Goal: Task Accomplishment & Management: Manage account settings

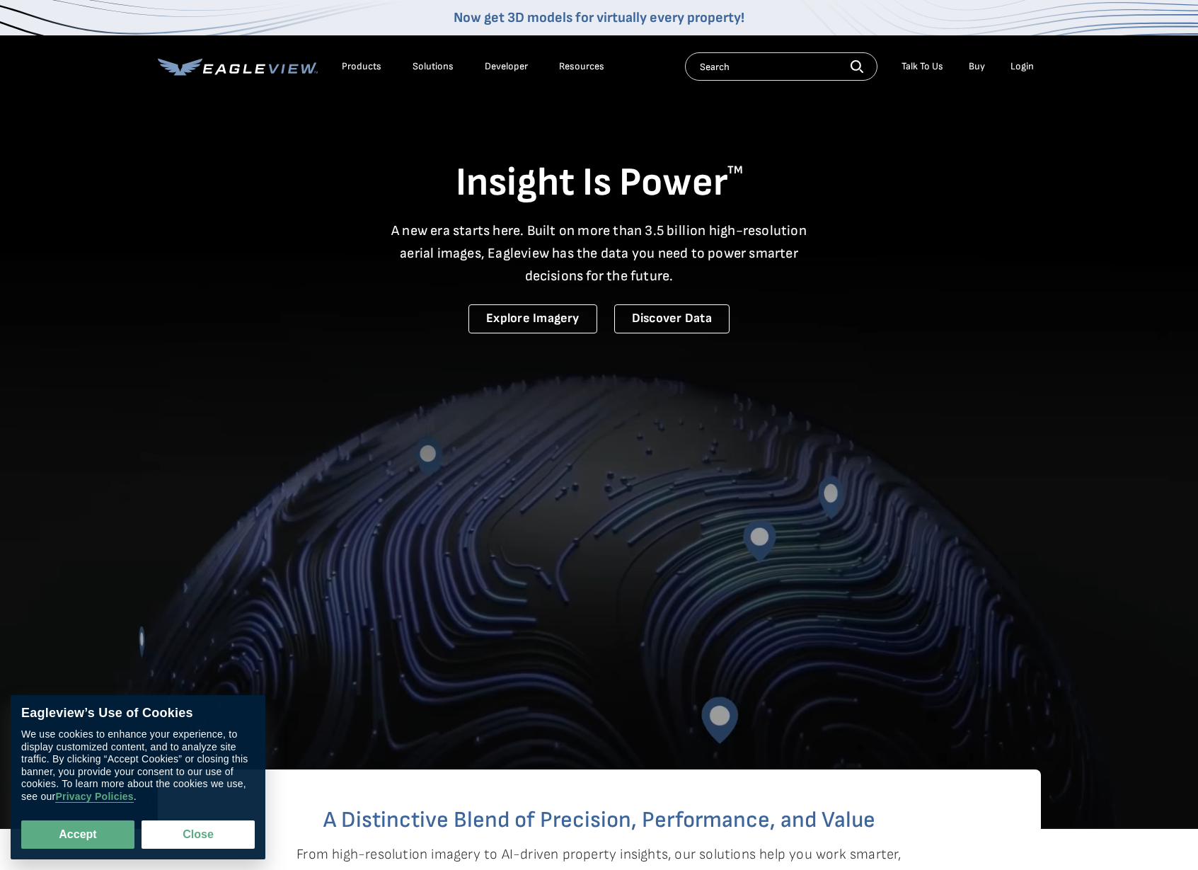
click at [1024, 71] on div "Login" at bounding box center [1022, 66] width 23 height 13
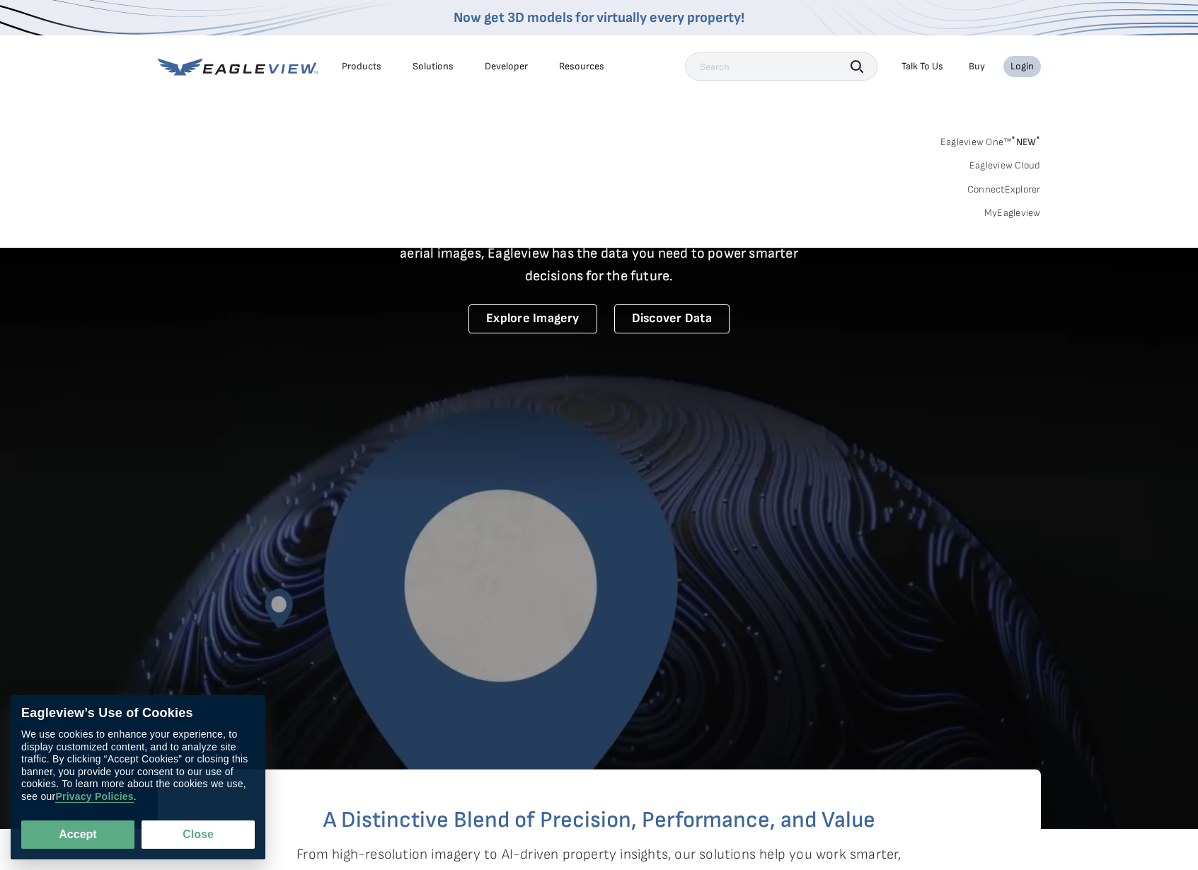
click at [1025, 62] on div "Login" at bounding box center [1022, 66] width 23 height 13
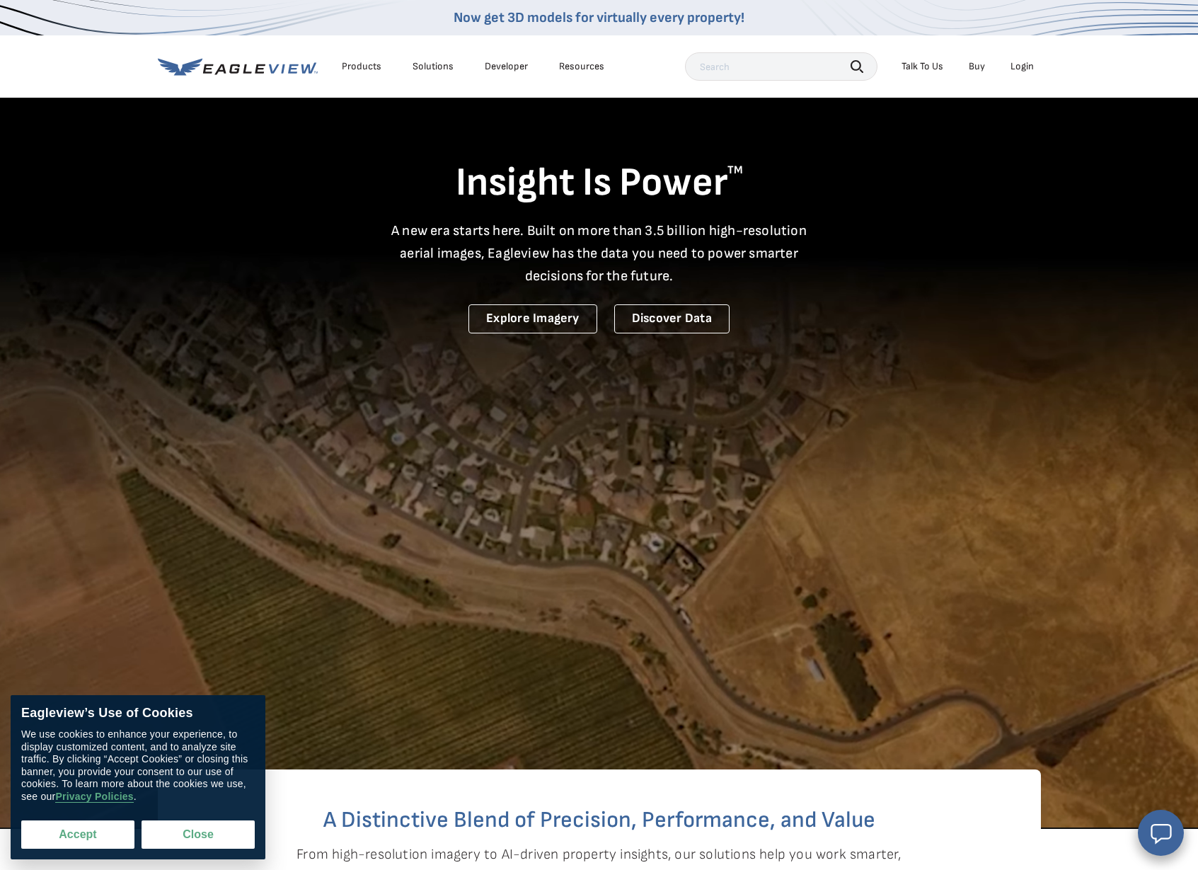
click at [85, 837] on button "Accept" at bounding box center [77, 834] width 113 height 28
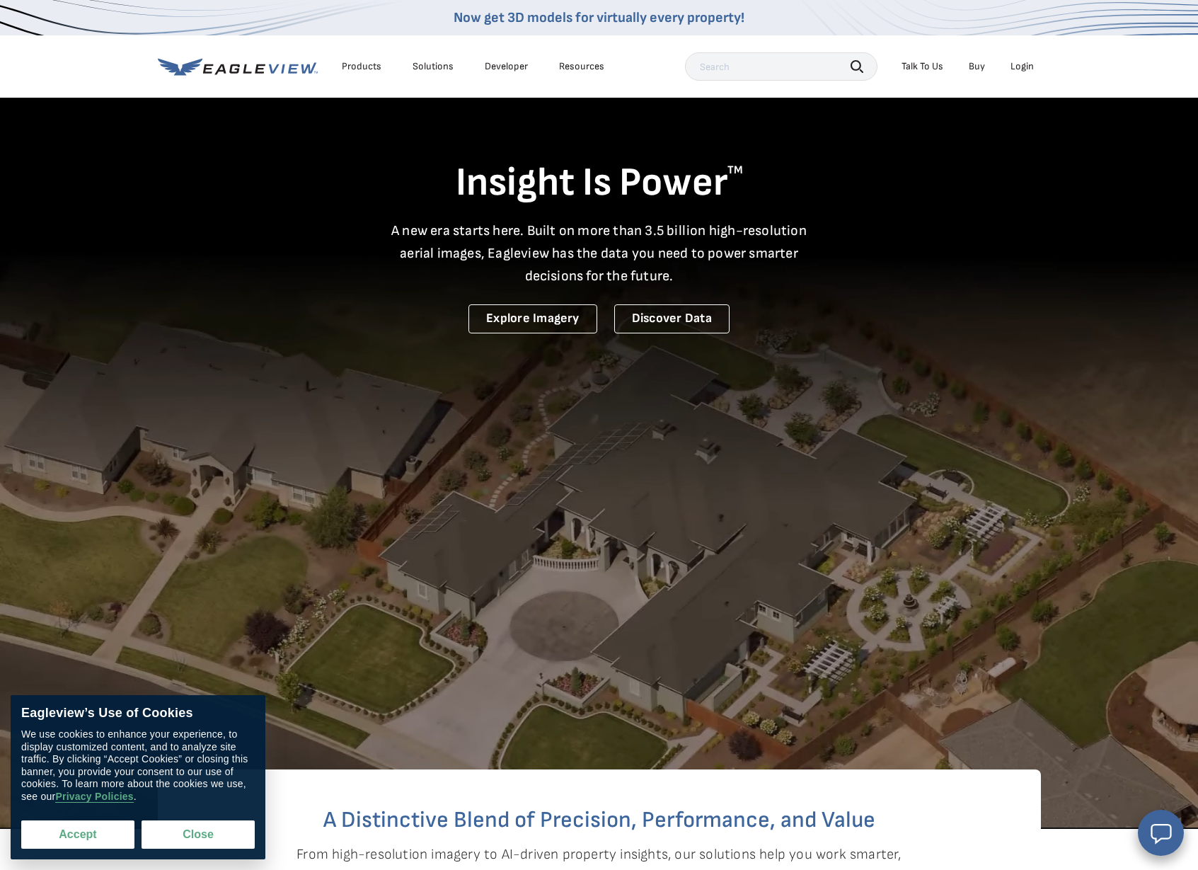
checkbox input "true"
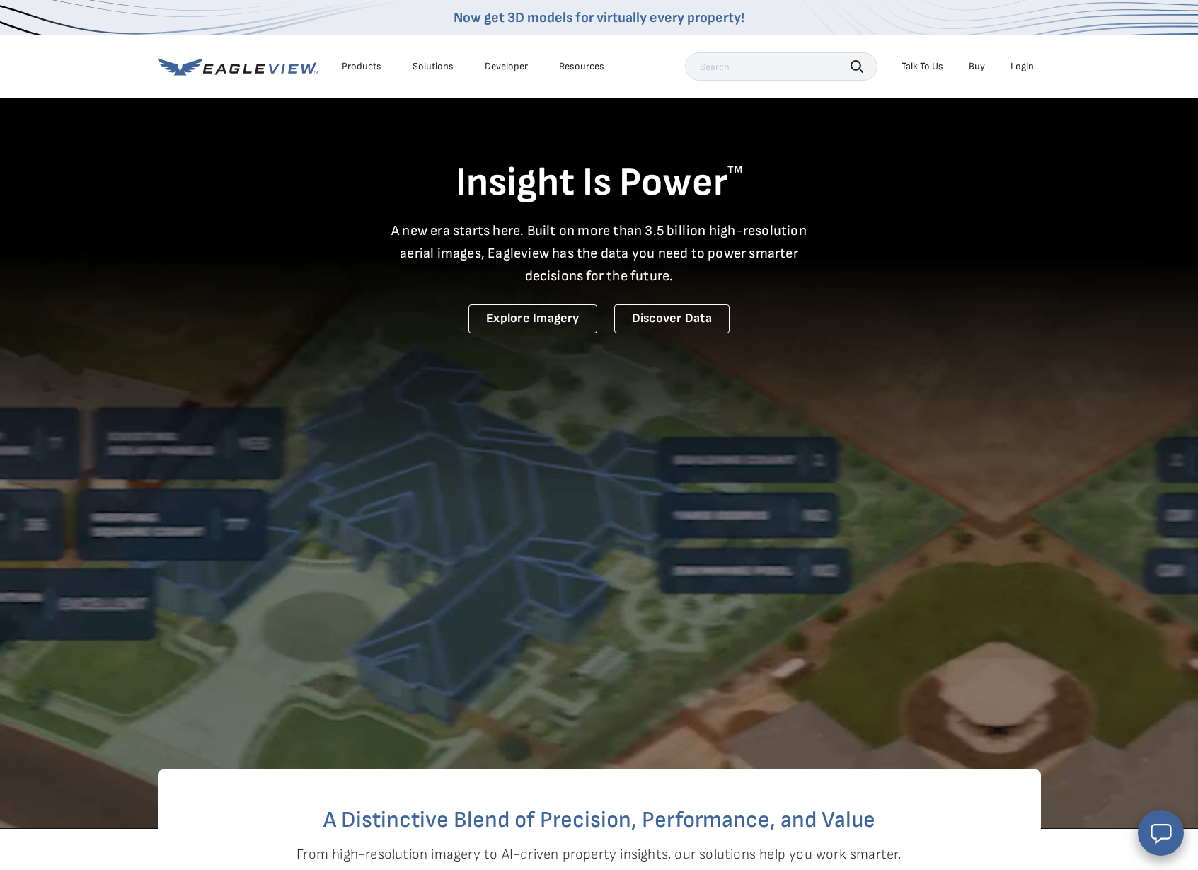
click at [1018, 71] on div "Login" at bounding box center [1022, 66] width 23 height 13
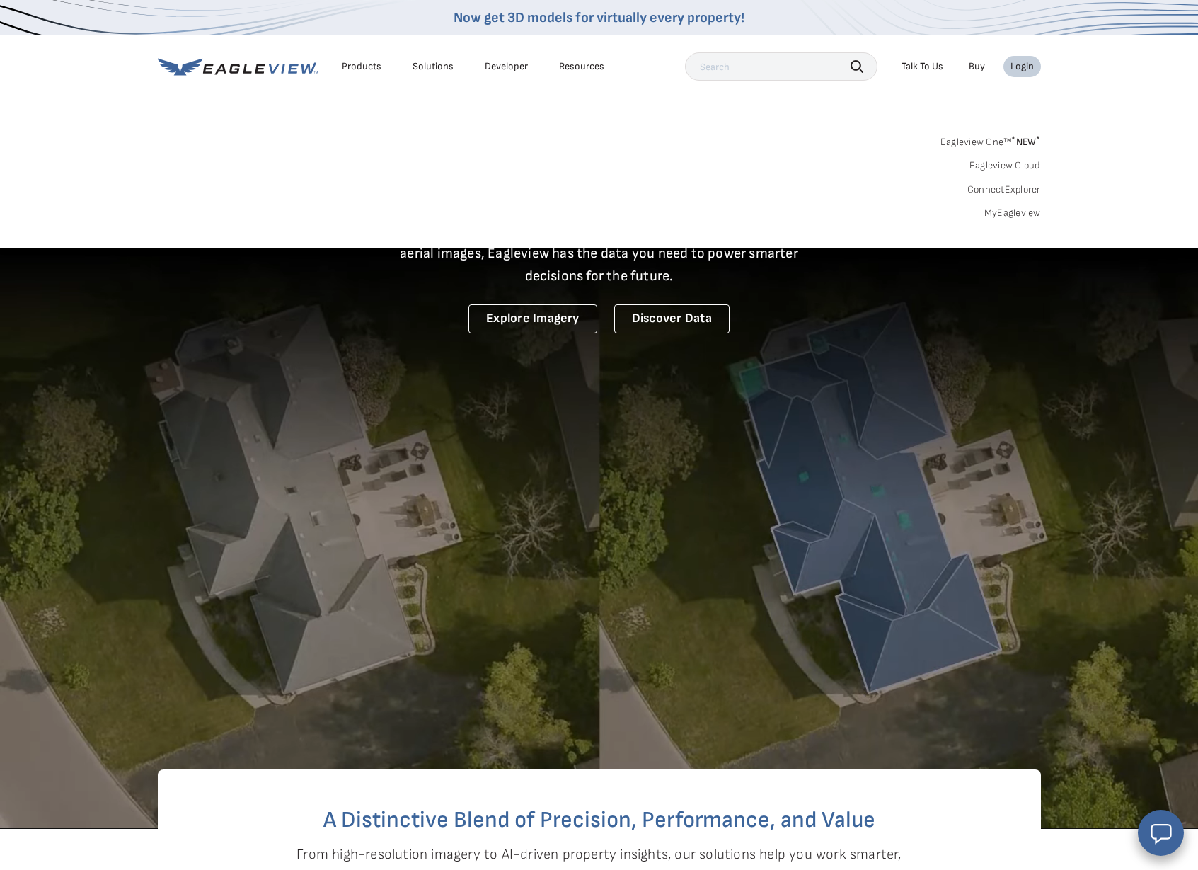
click at [1016, 210] on link "MyEagleview" at bounding box center [1012, 213] width 57 height 13
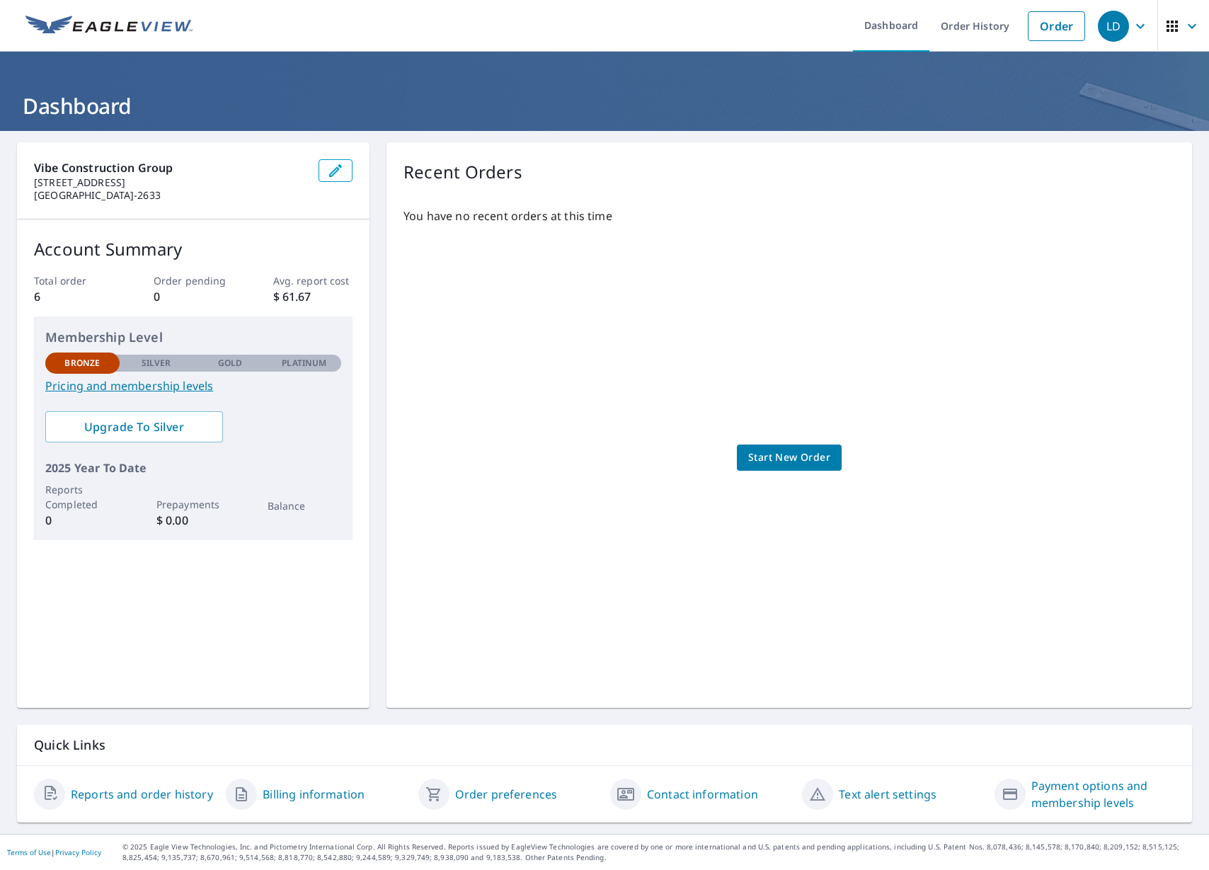
click at [159, 793] on link "Reports and order history" at bounding box center [142, 794] width 142 height 17
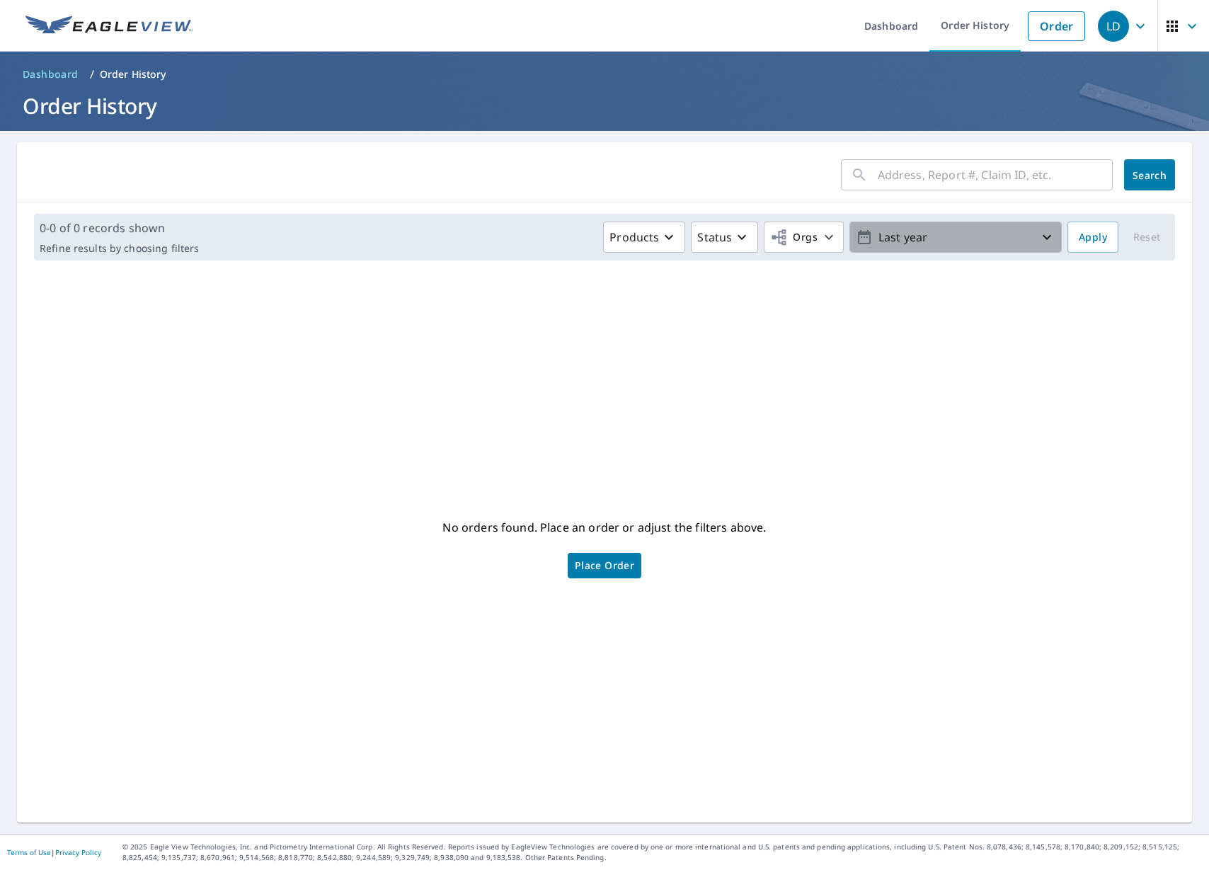
click at [925, 239] on p "Last year" at bounding box center [956, 237] width 166 height 25
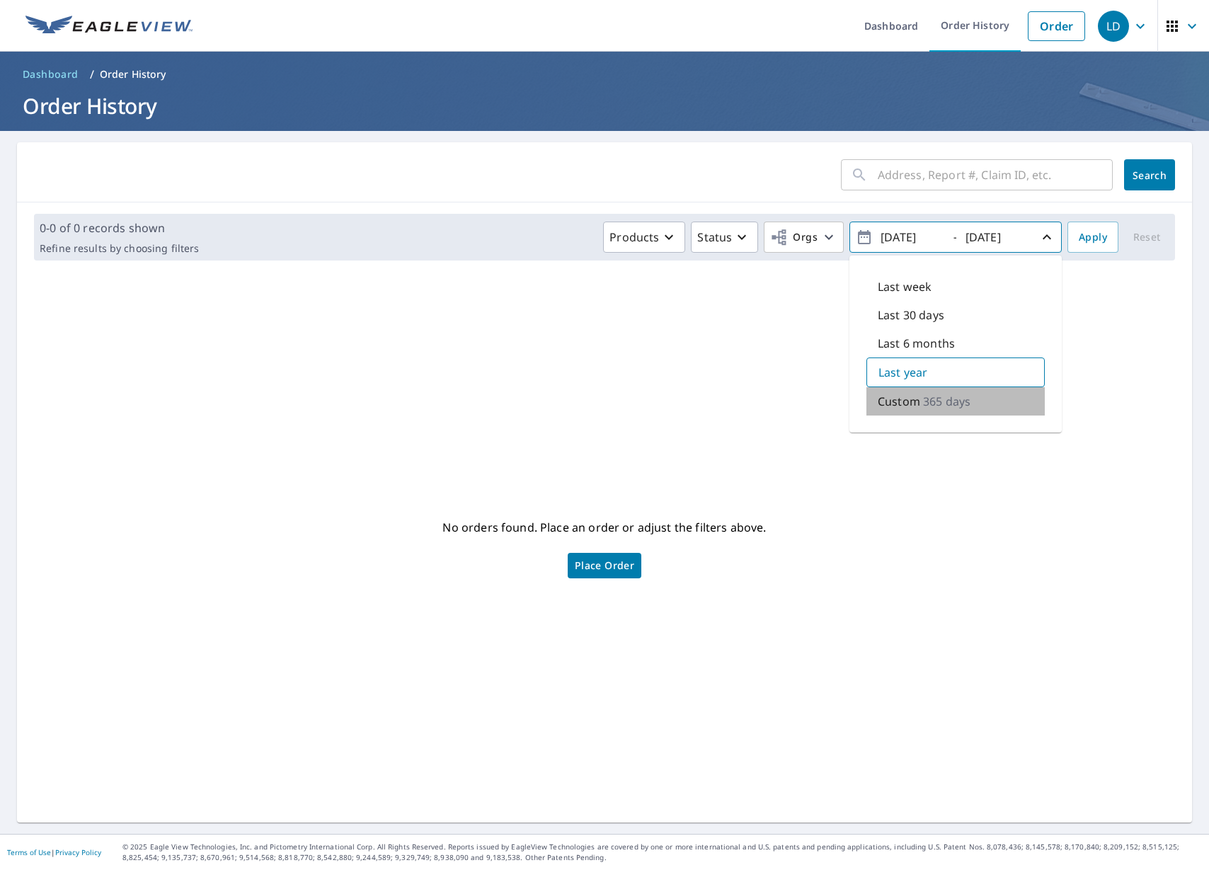
click at [895, 392] on div "Custom 365 days" at bounding box center [955, 401] width 178 height 28
click at [1096, 238] on span "Apply" at bounding box center [1093, 238] width 28 height 18
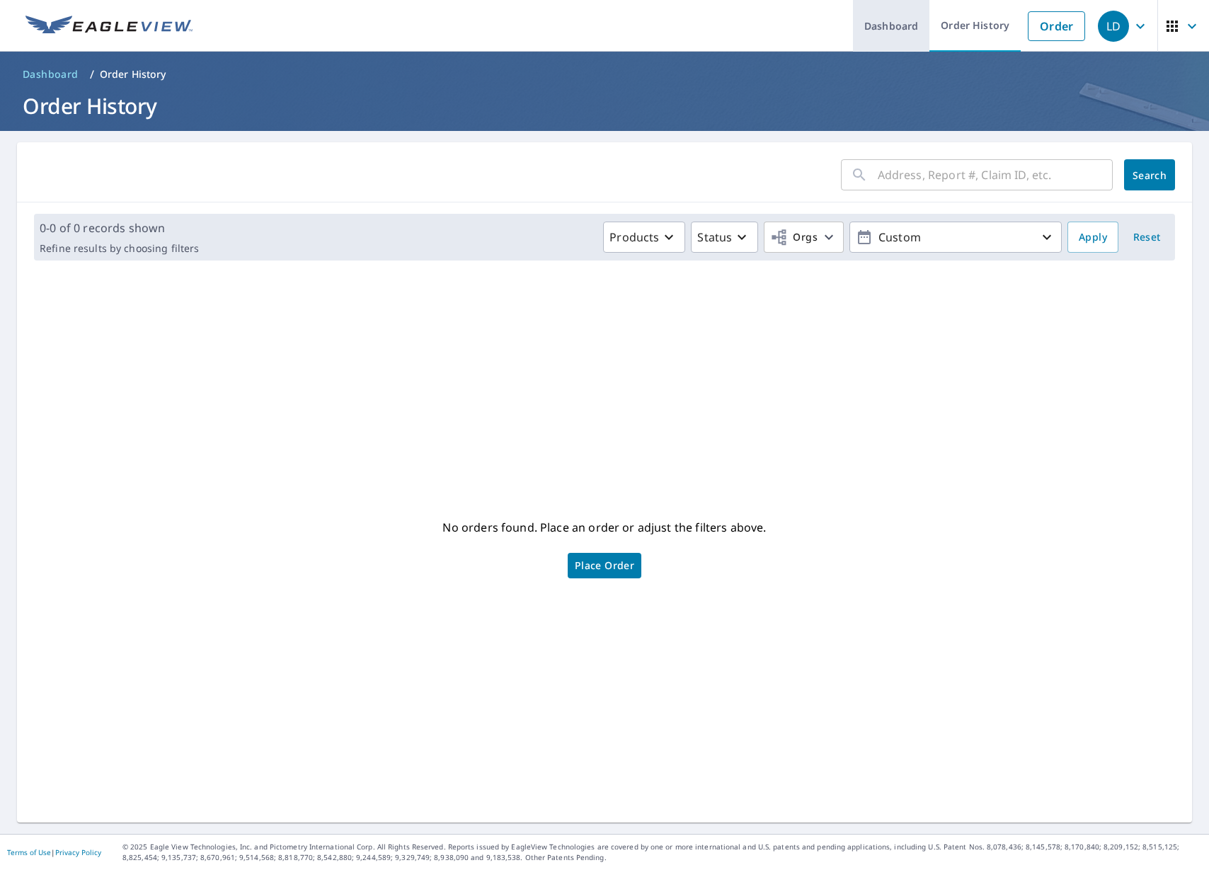
click at [904, 21] on link "Dashboard" at bounding box center [891, 26] width 76 height 52
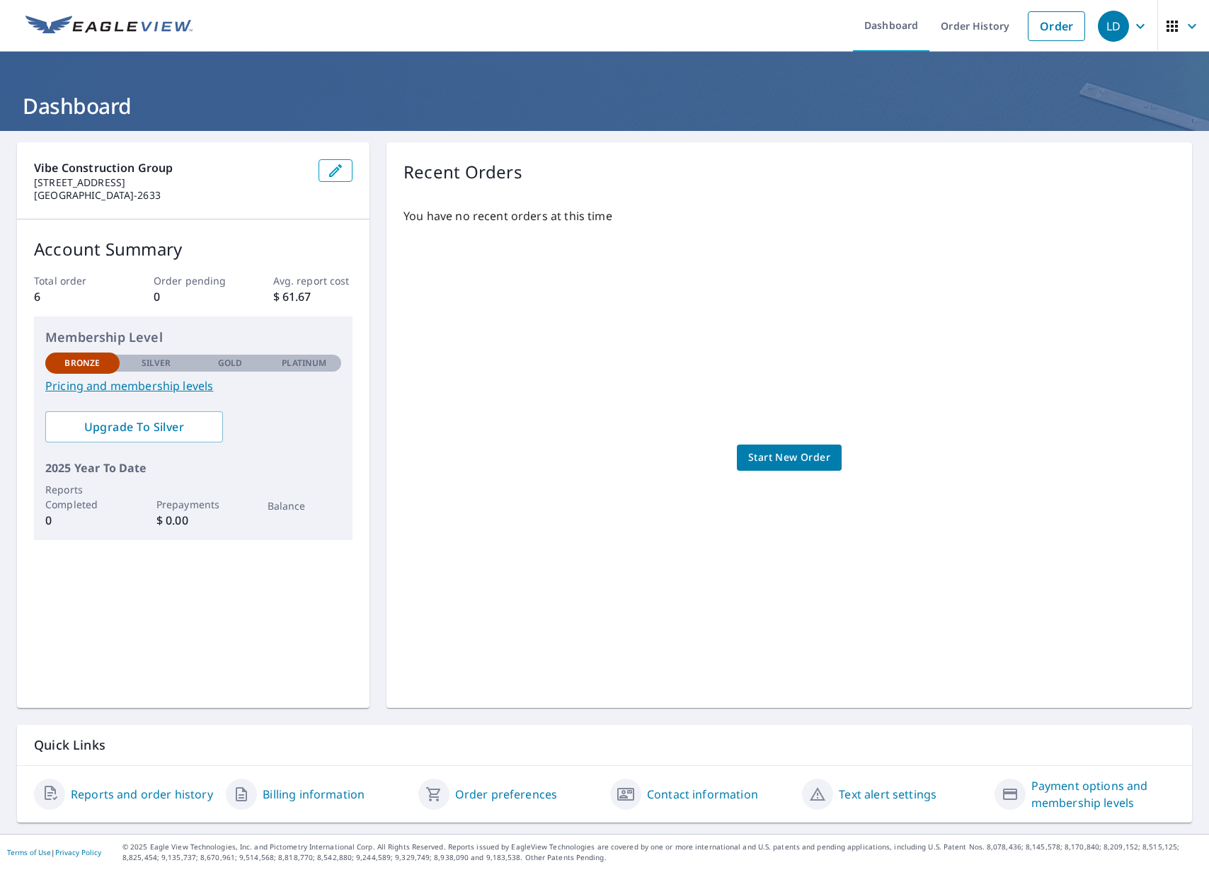
click at [1120, 36] on span "LD" at bounding box center [1125, 26] width 54 height 34
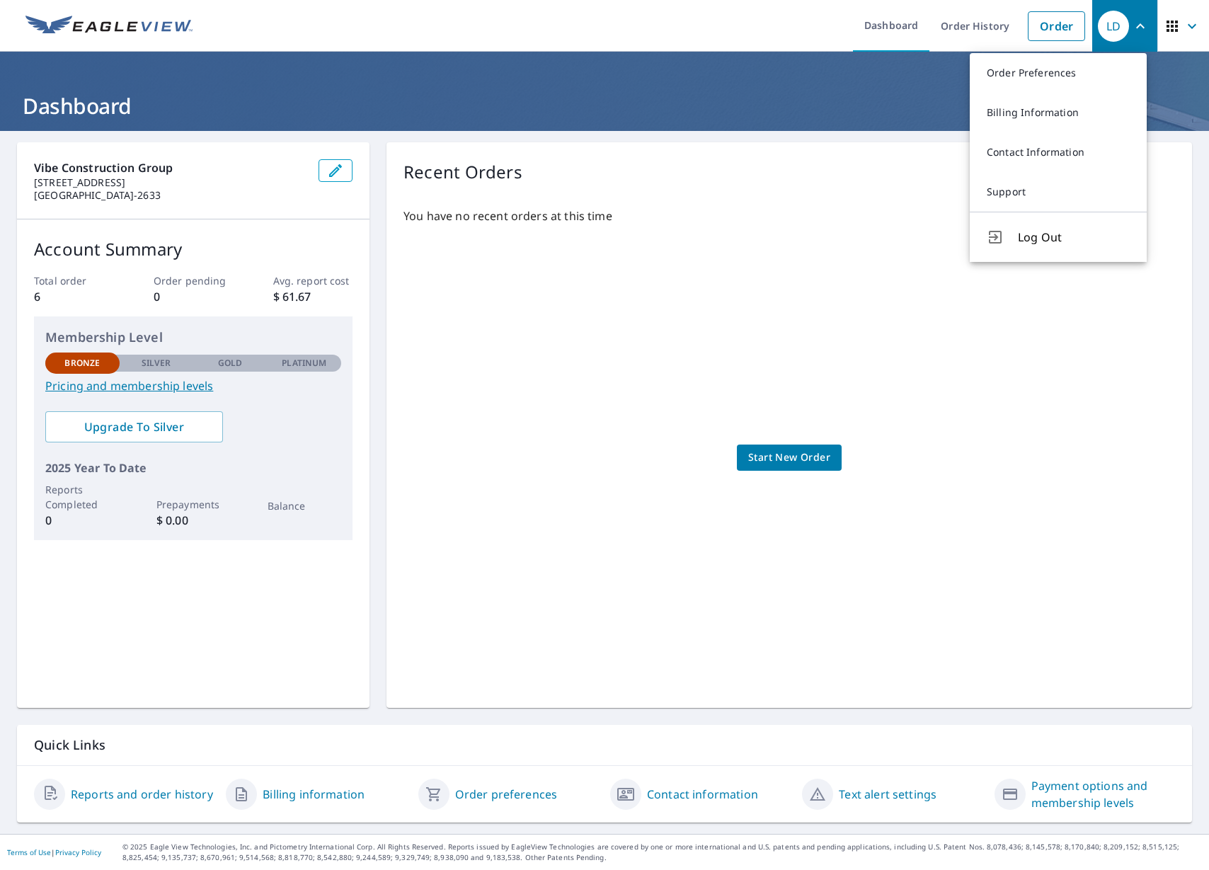
click at [780, 247] on div "You have no recent orders at this time Start New Order" at bounding box center [788, 443] width 771 height 495
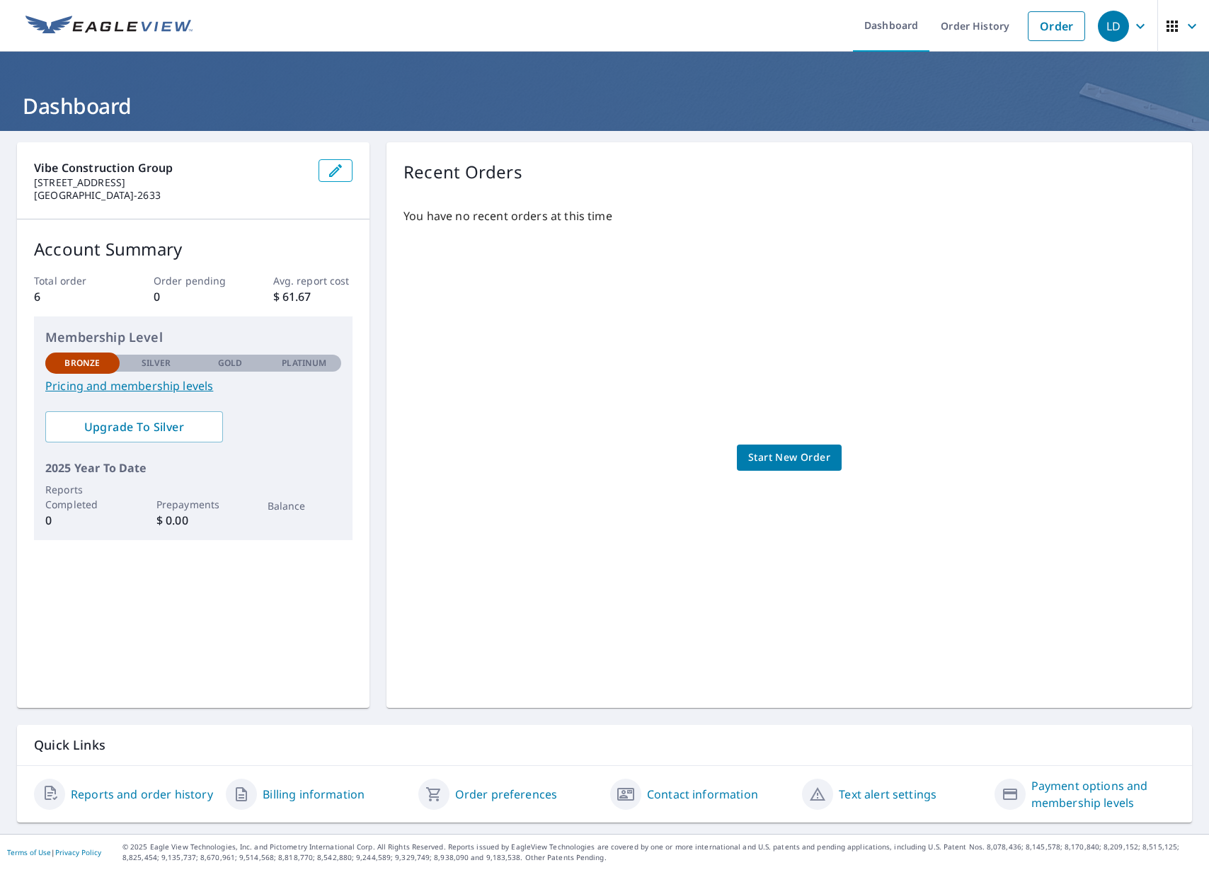
click at [541, 785] on div "Order preferences" at bounding box center [508, 794] width 180 height 34
click at [538, 798] on link "Order preferences" at bounding box center [506, 794] width 103 height 17
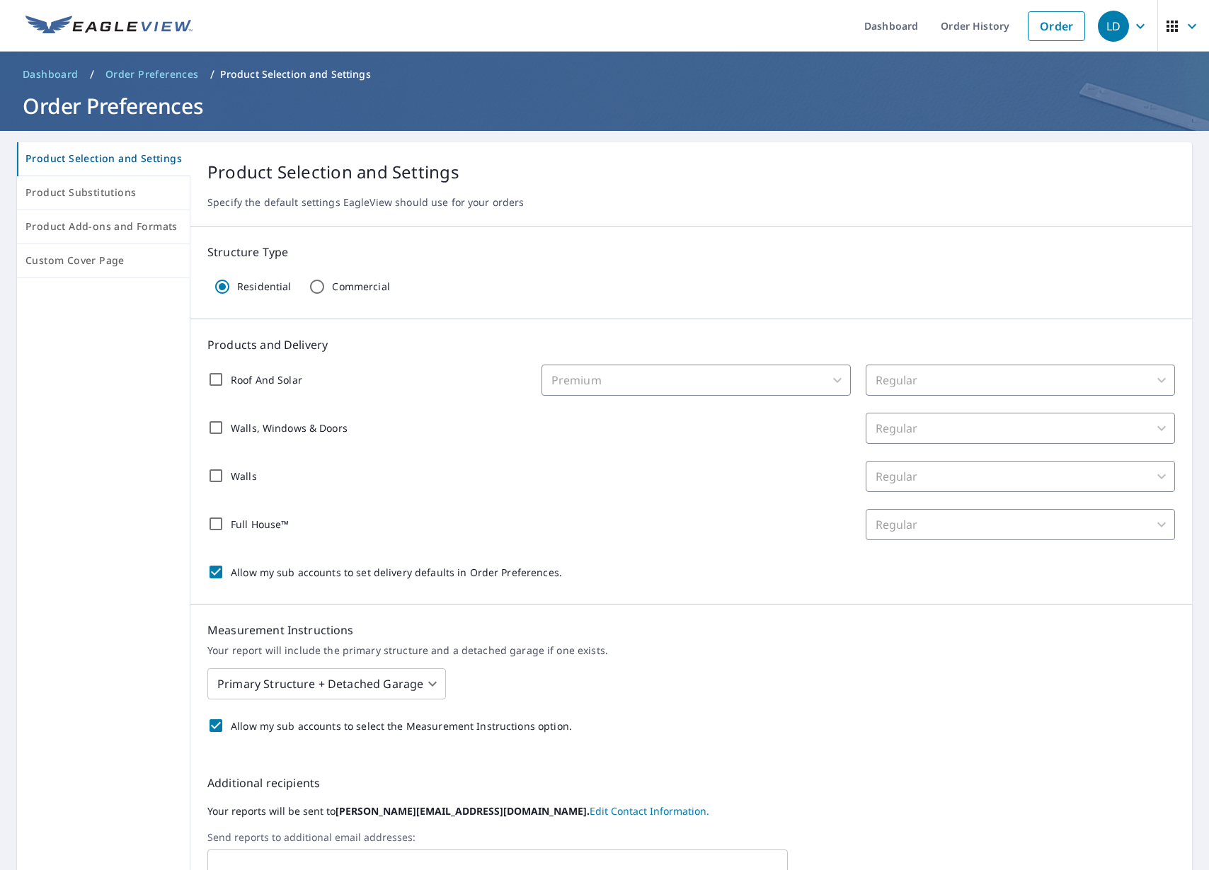
click at [56, 71] on span "Dashboard" at bounding box center [51, 74] width 56 height 14
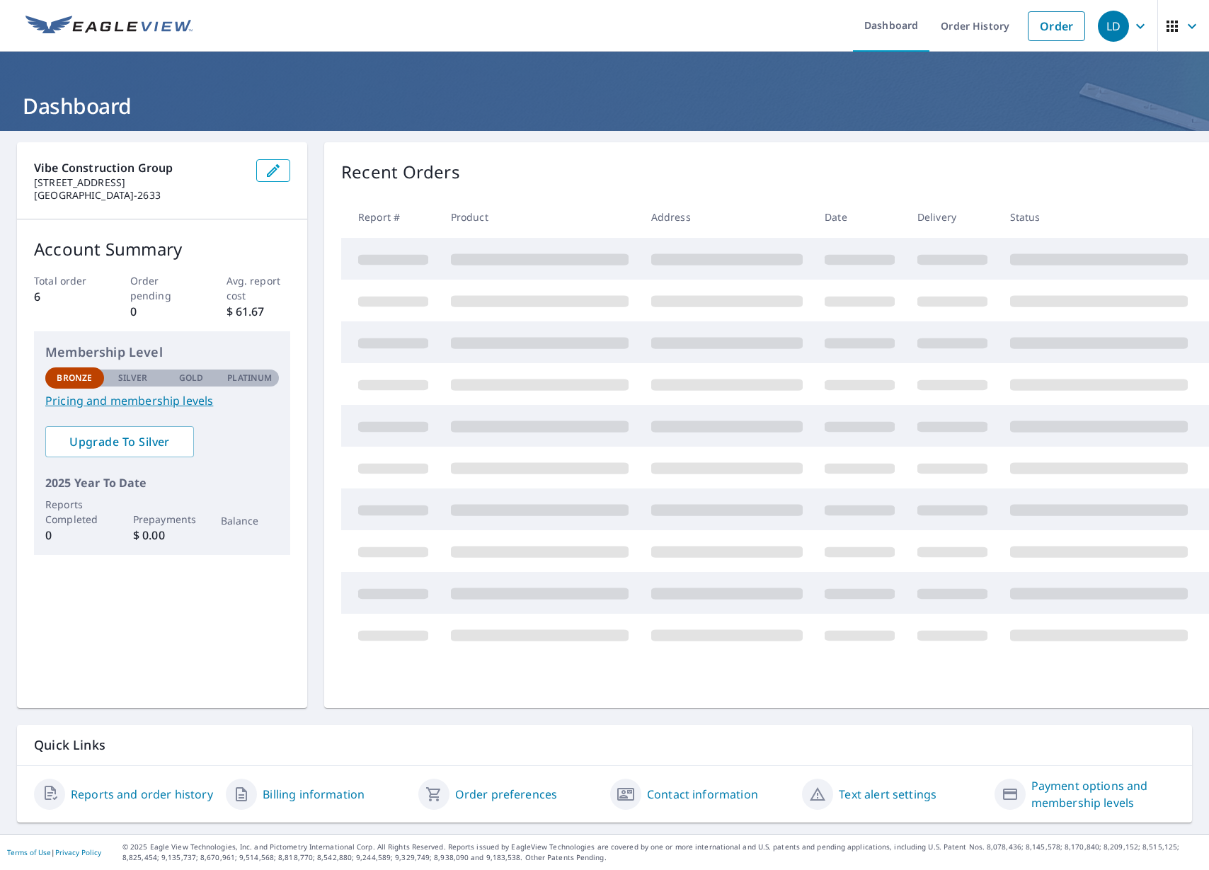
click at [115, 786] on link "Reports and order history" at bounding box center [142, 794] width 142 height 17
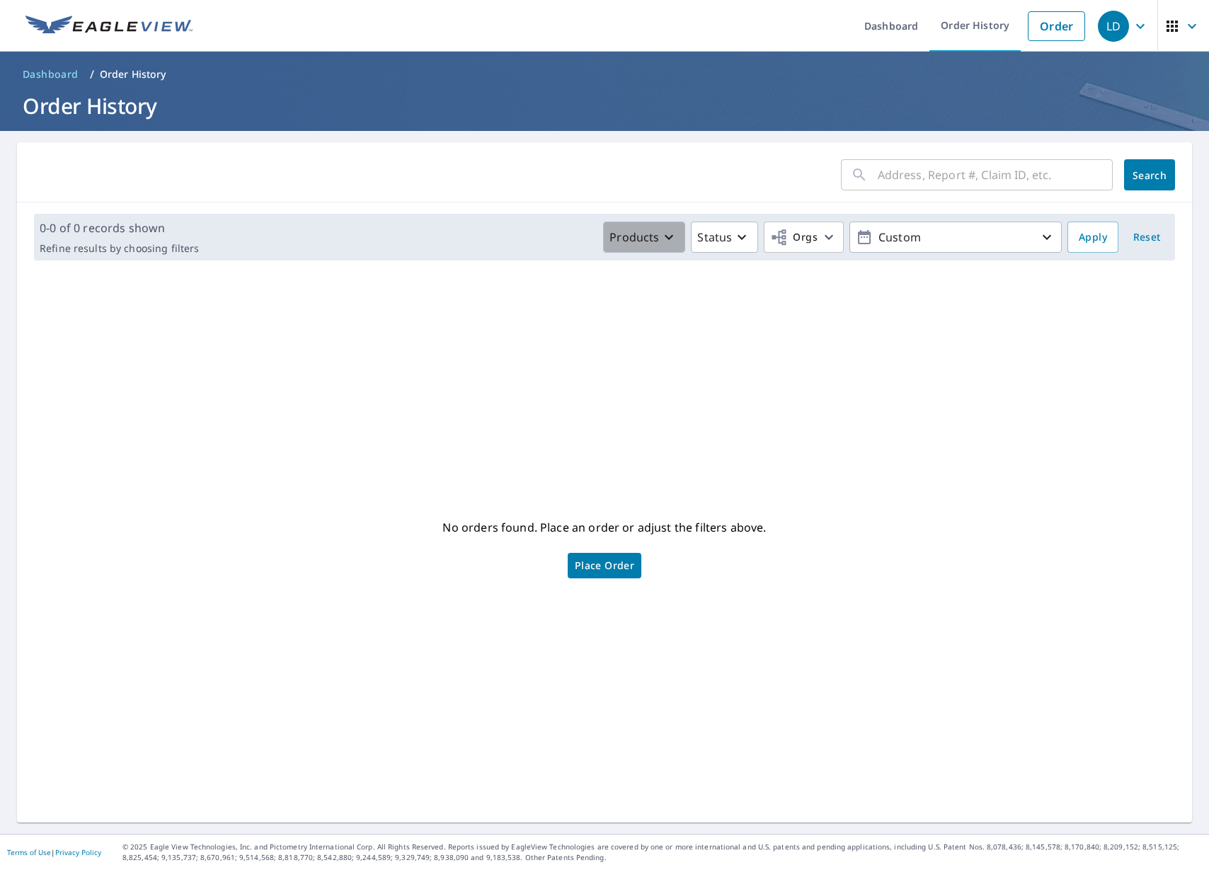
click at [655, 248] on button "Products" at bounding box center [644, 237] width 82 height 31
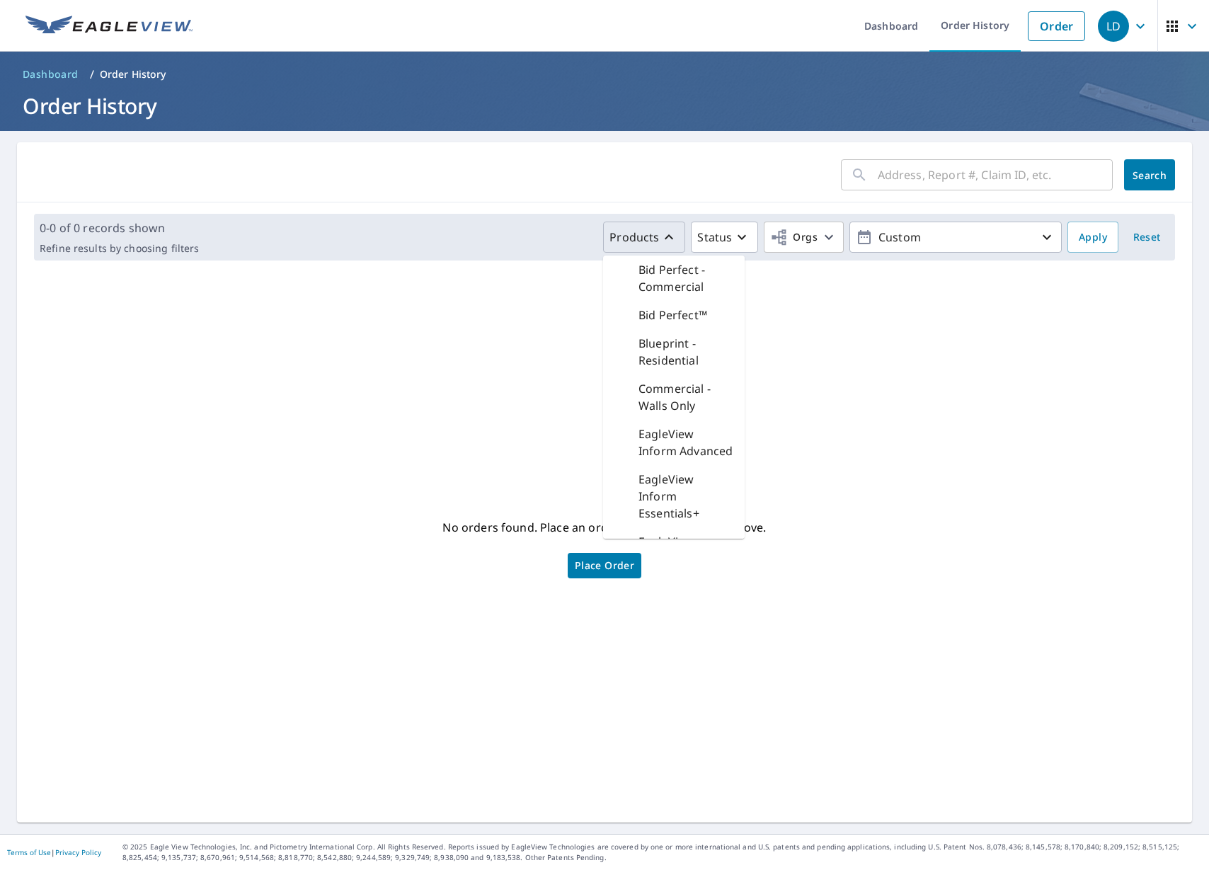
click at [655, 248] on button "Products" at bounding box center [644, 237] width 82 height 31
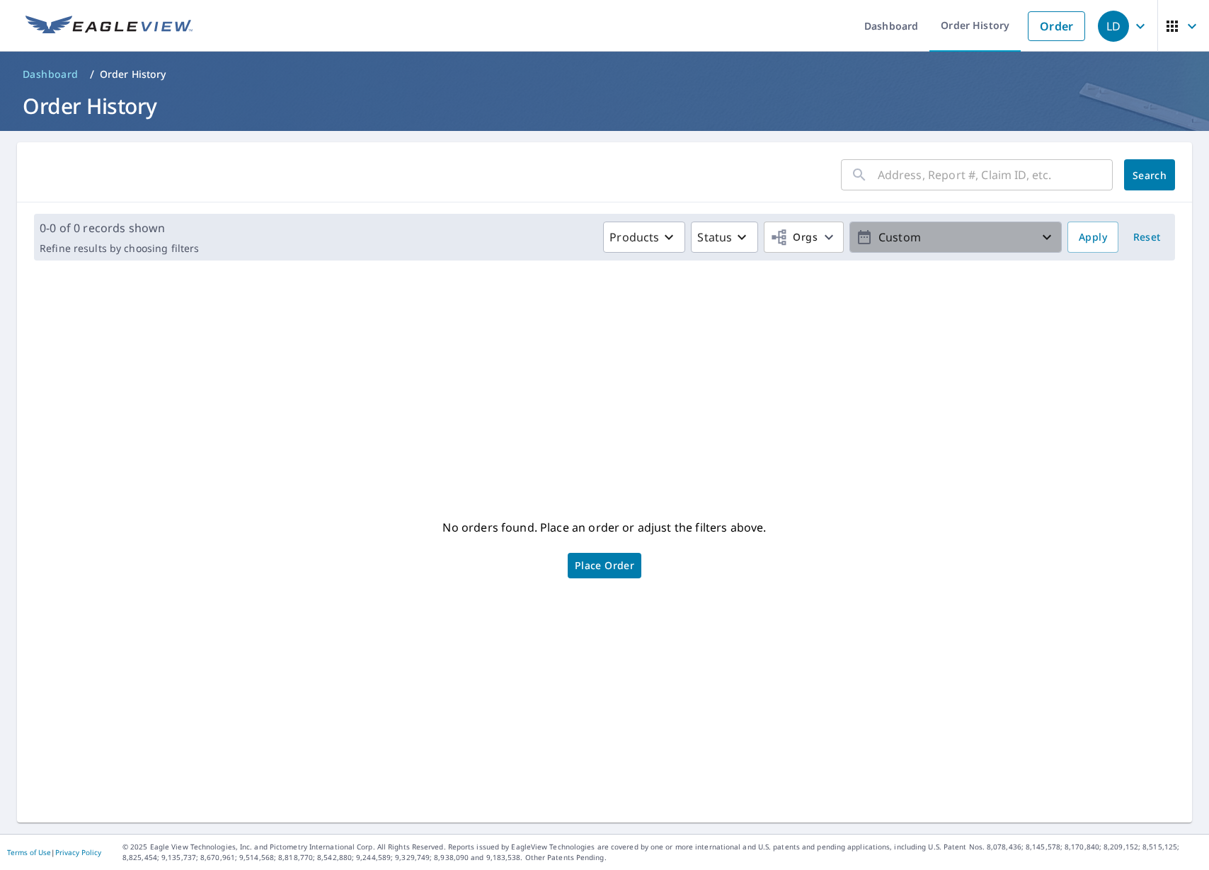
click at [926, 234] on p "Custom" at bounding box center [956, 237] width 166 height 25
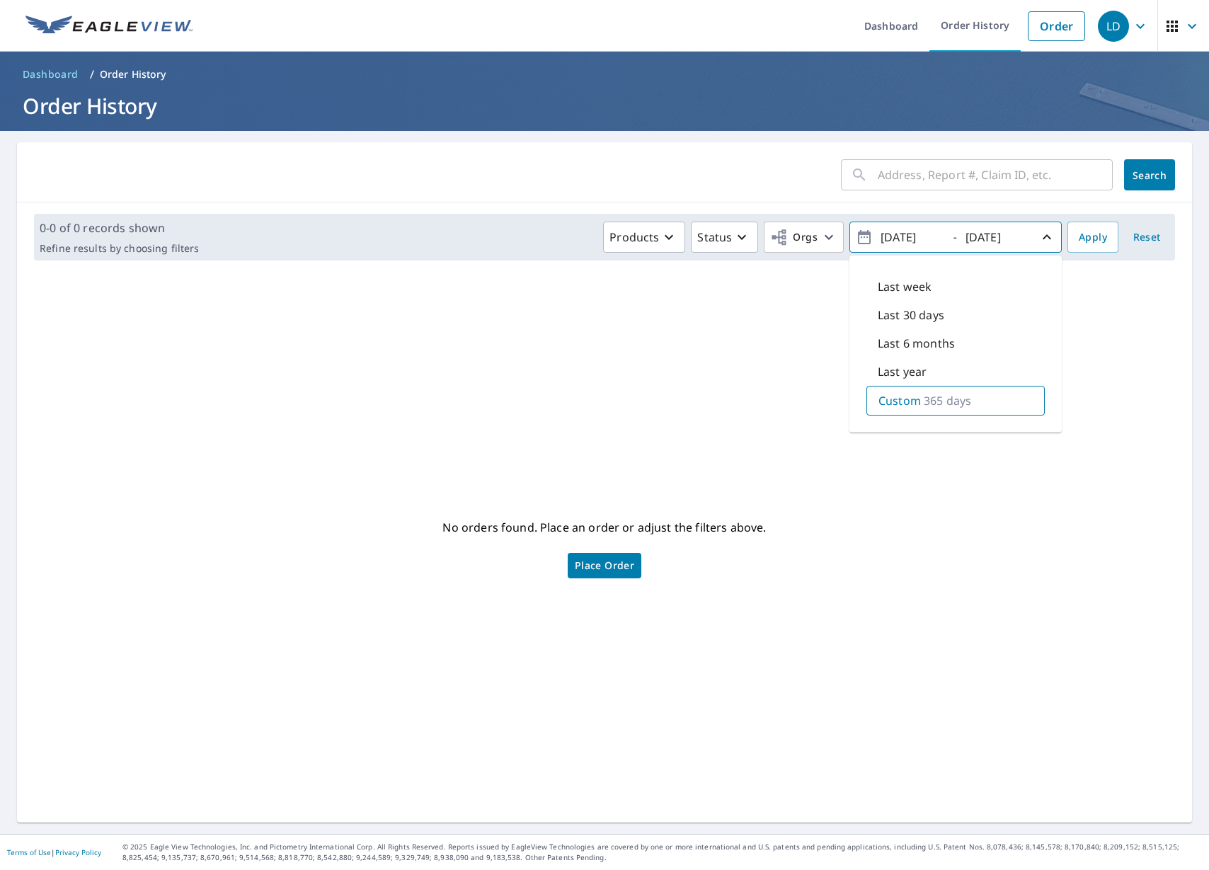
click at [930, 371] on div "Last year" at bounding box center [955, 371] width 178 height 28
click at [1079, 241] on span "Apply" at bounding box center [1093, 238] width 28 height 18
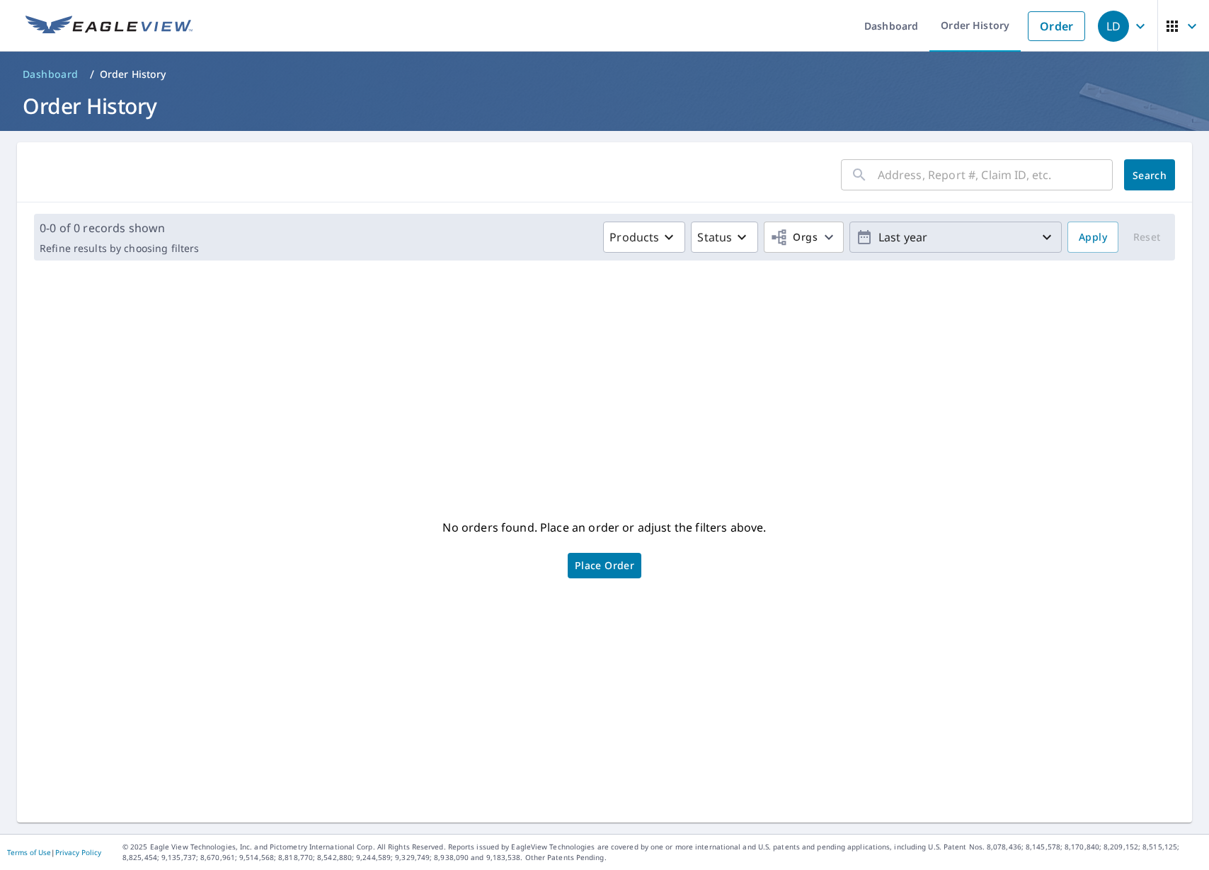
click at [915, 248] on p "Last year" at bounding box center [956, 237] width 166 height 25
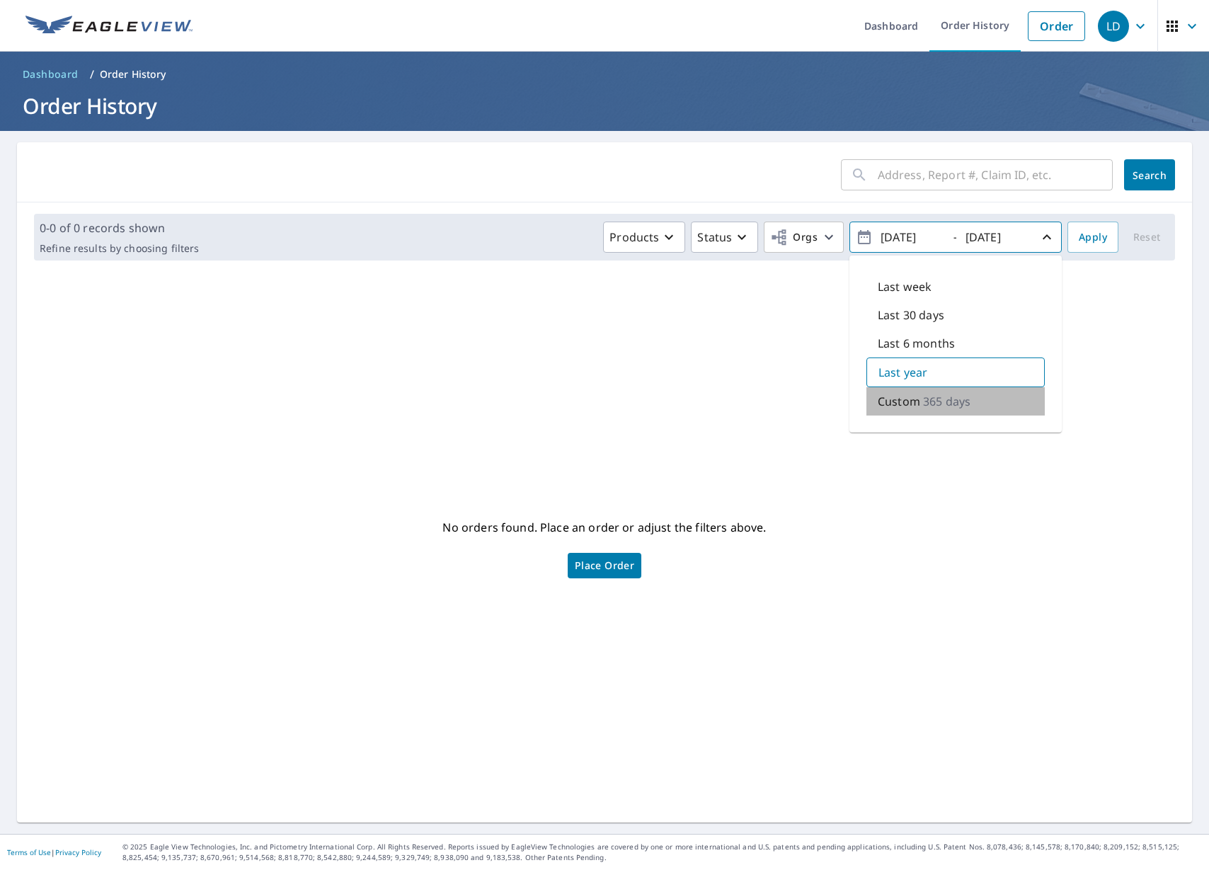
click at [907, 405] on p "Custom" at bounding box center [899, 401] width 42 height 17
click at [1081, 240] on span "Apply" at bounding box center [1093, 238] width 28 height 18
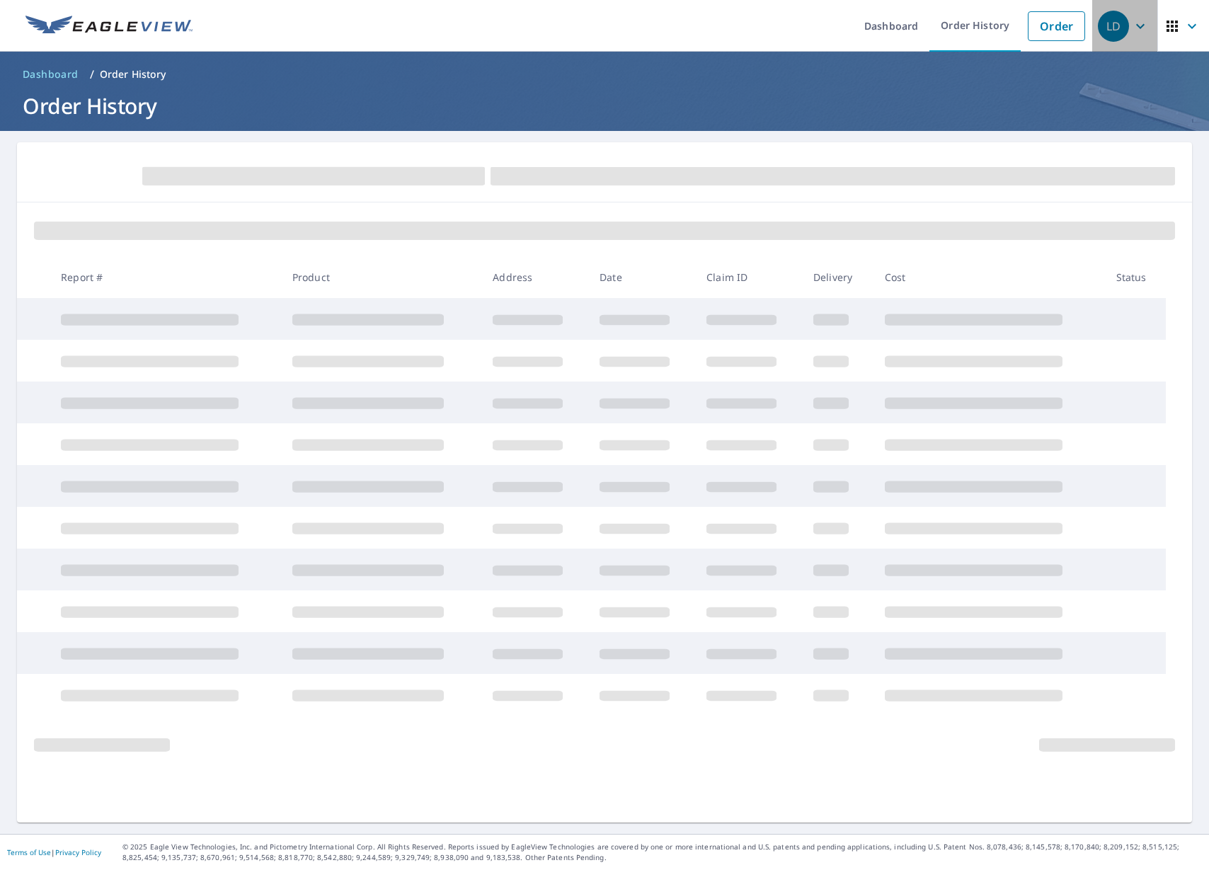
click at [1113, 37] on div "LD" at bounding box center [1113, 26] width 31 height 31
